Goal: Information Seeking & Learning: Learn about a topic

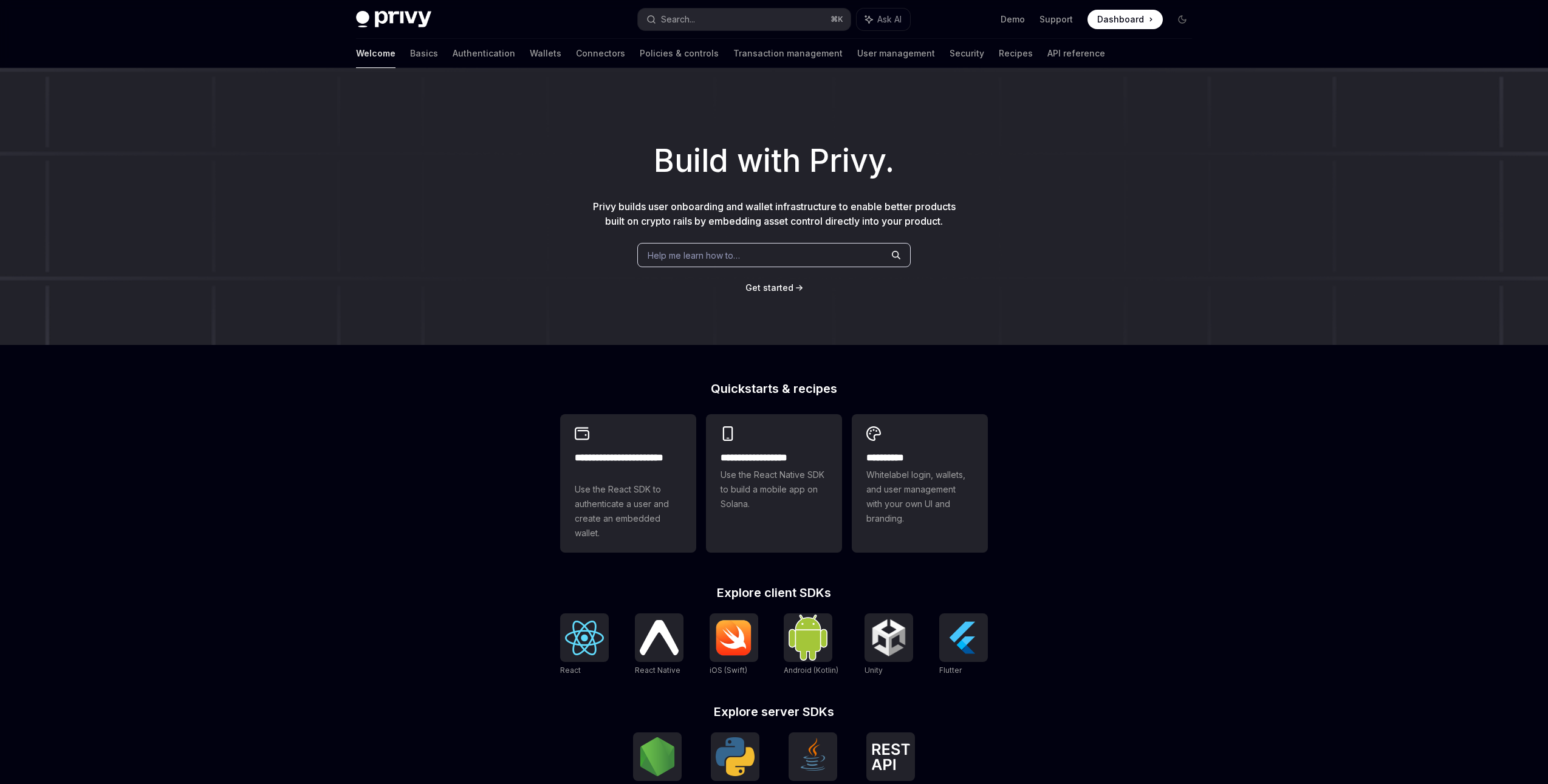
type textarea "*"
click at [1116, 22] on span "Dashboard" at bounding box center [1121, 19] width 47 height 12
click at [410, 56] on link "Basics" at bounding box center [423, 53] width 28 height 29
type textarea "*"
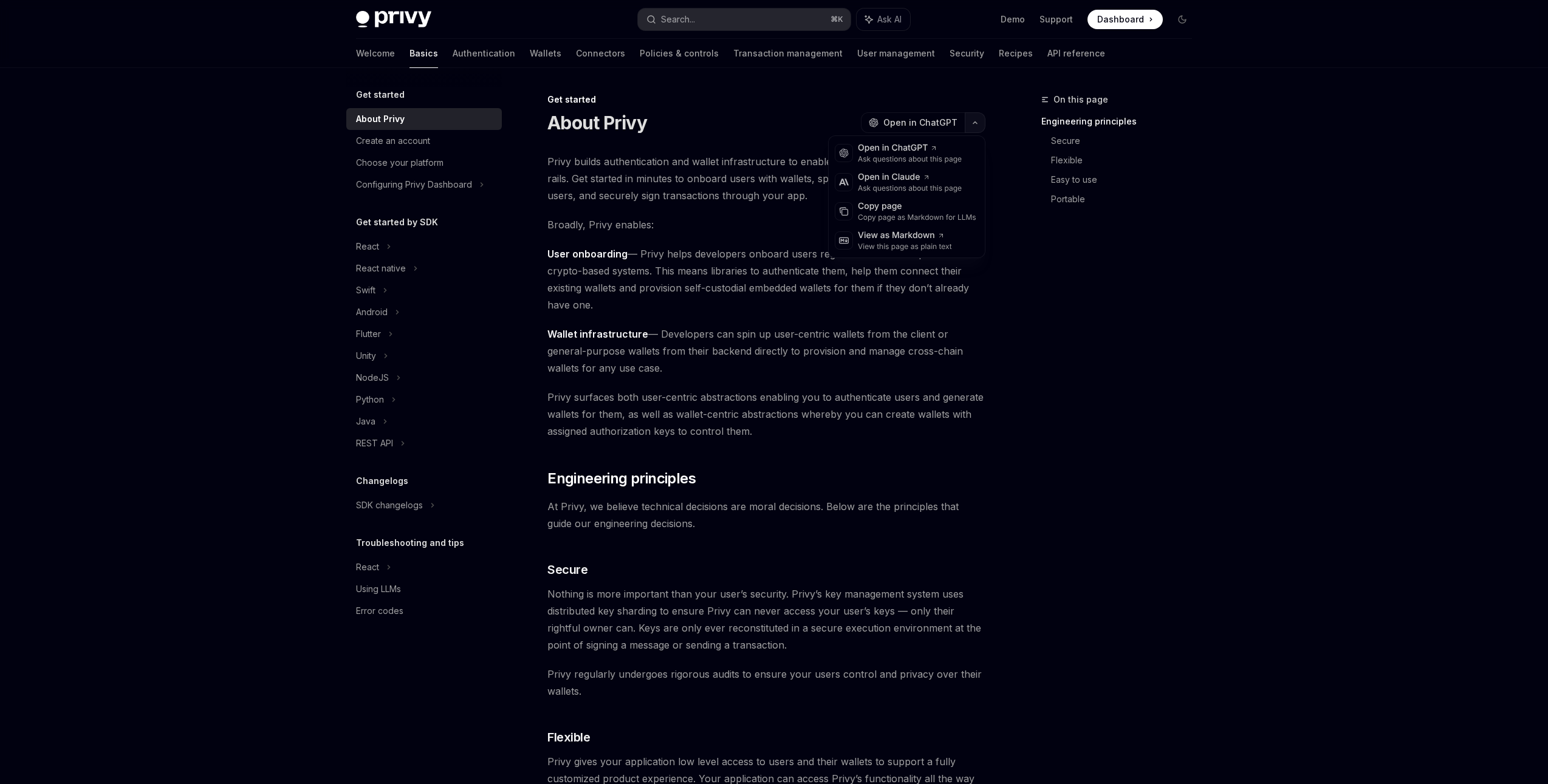
click at [974, 123] on icon "button" at bounding box center [975, 123] width 15 height 5
click at [791, 118] on div "About Privy OpenAI Open in ChatGPT" at bounding box center [766, 123] width 438 height 22
click at [907, 127] on span "Open in ChatGPT" at bounding box center [920, 122] width 74 height 12
